Goal: Information Seeking & Learning: Find specific fact

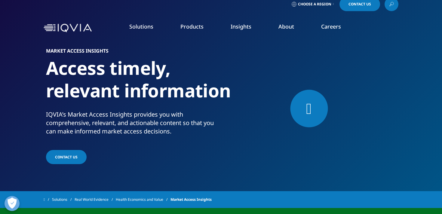
scroll to position [8, 0]
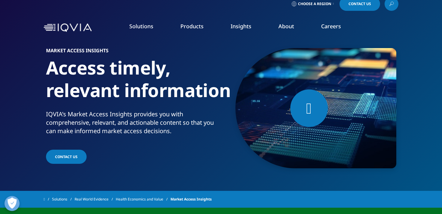
click at [388, 5] on link at bounding box center [392, 4] width 14 height 14
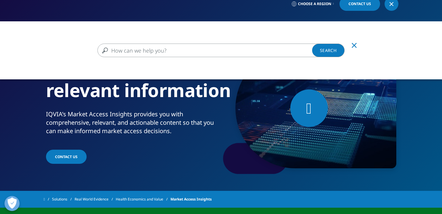
click at [200, 48] on input "Search" at bounding box center [220, 51] width 247 height 14
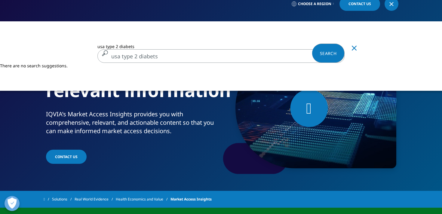
type input "usa type 2 diabets"
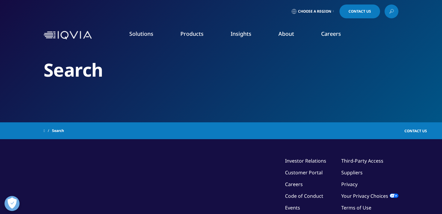
click at [389, 12] on icon at bounding box center [391, 12] width 5 height 8
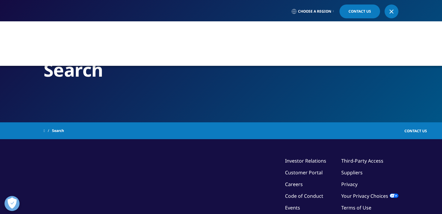
click at [387, 9] on link at bounding box center [392, 12] width 14 height 14
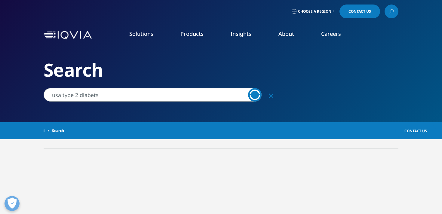
type input "usa [MEDICAL_DATA]"
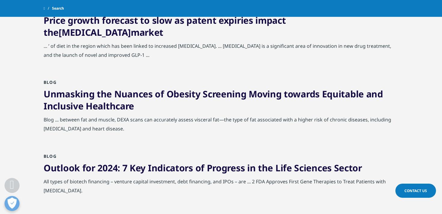
scroll to position [250, 0]
